Goal: Transaction & Acquisition: Download file/media

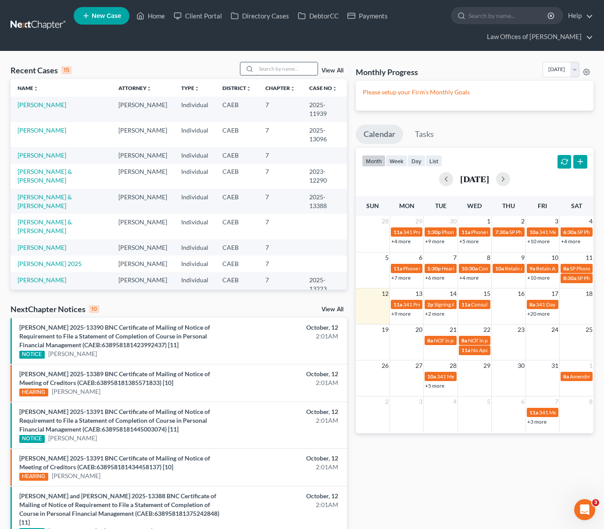
click at [286, 68] on input "search" at bounding box center [286, 68] width 61 height 13
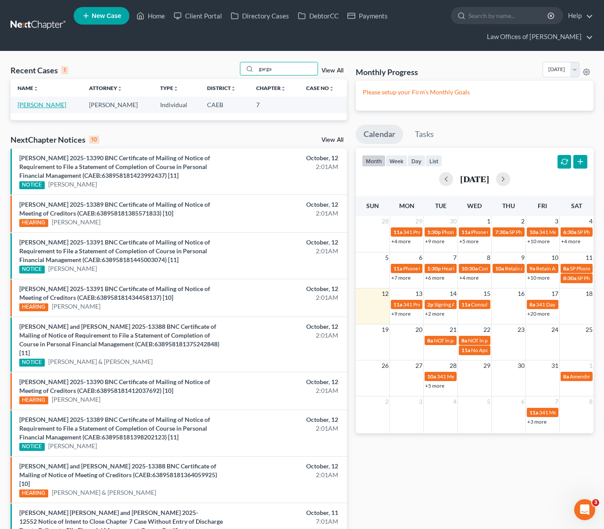
type input "garga"
click at [27, 106] on link "[PERSON_NAME]" at bounding box center [42, 104] width 49 height 7
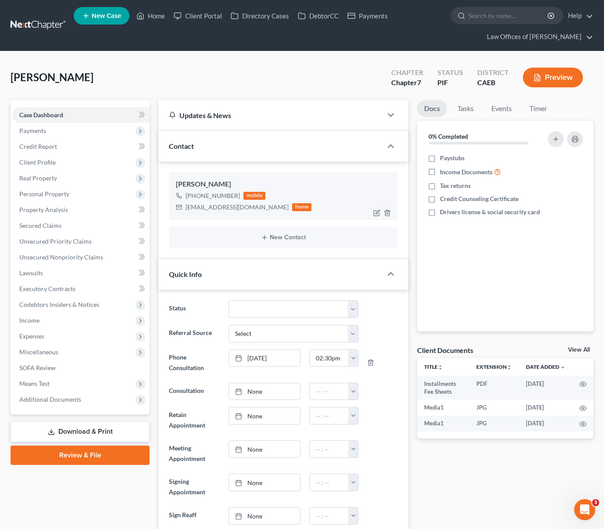
scroll to position [5384, 0]
drag, startPoint x: 185, startPoint y: 208, endPoint x: 232, endPoint y: 212, distance: 47.5
click at [232, 212] on div "[EMAIL_ADDRESS][DOMAIN_NAME] home" at bounding box center [244, 206] width 136 height 11
copy div "[EMAIL_ADDRESS][DOMAIN_NAME]"
click at [93, 425] on link "Download & Print" at bounding box center [80, 431] width 139 height 21
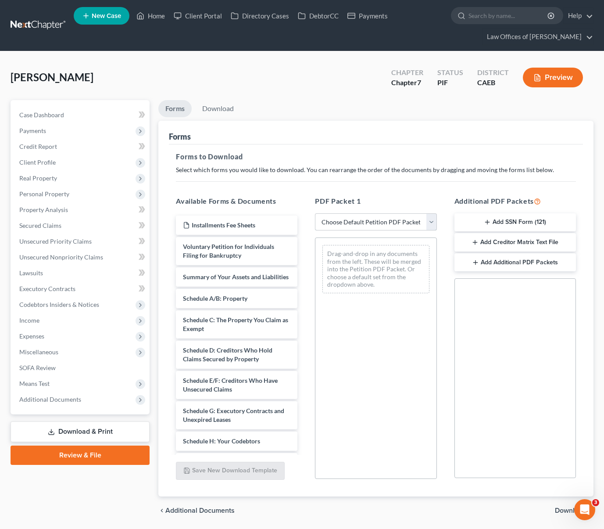
click at [431, 226] on select "Choose Default Petition PDF Packet Complete Bankruptcy Petition (all forms and …" at bounding box center [376, 222] width 122 height 18
select select "3"
click at [315, 213] on select "Choose Default Petition PDF Packet Complete Bankruptcy Petition (all forms and …" at bounding box center [376, 222] width 122 height 18
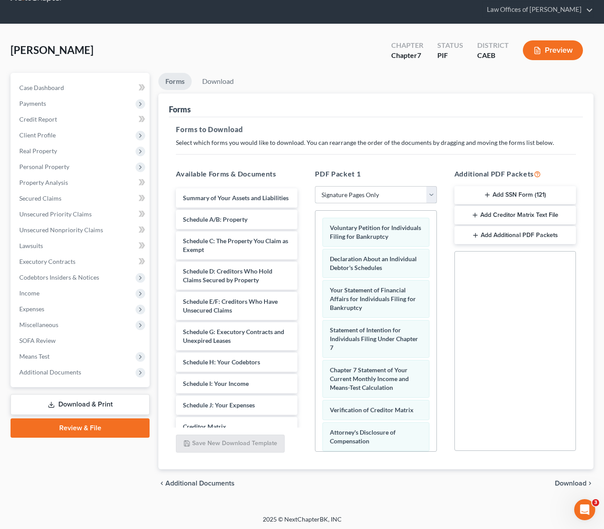
scroll to position [29, 0]
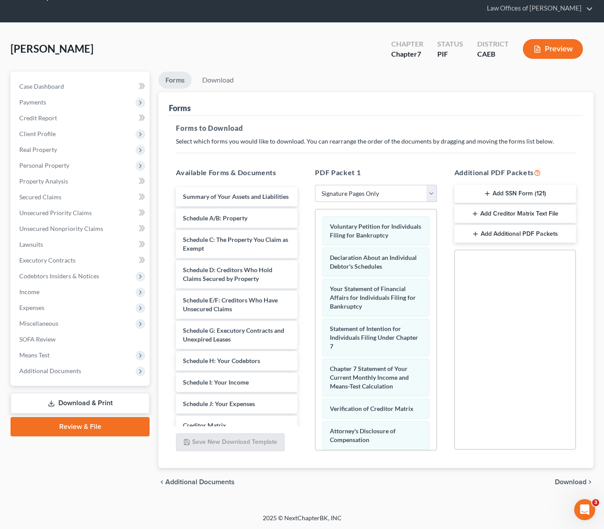
click at [564, 480] on span "Download" at bounding box center [571, 481] width 32 height 7
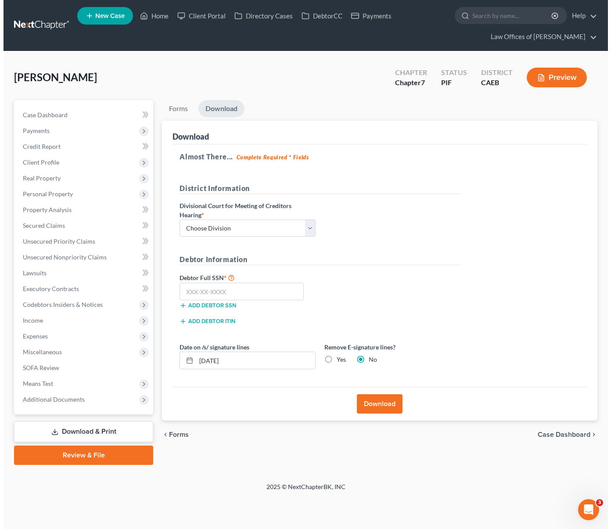
scroll to position [0, 0]
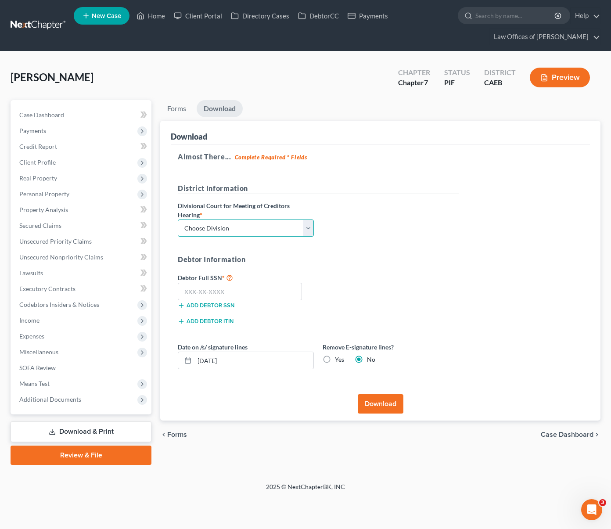
click at [306, 226] on select "Choose Division Fresno Modesto [GEOGRAPHIC_DATA]" at bounding box center [246, 228] width 136 height 18
select select "0"
click at [178, 219] on select "Choose Division Fresno Modesto [GEOGRAPHIC_DATA]" at bounding box center [246, 228] width 136 height 18
